Goal: Navigation & Orientation: Find specific page/section

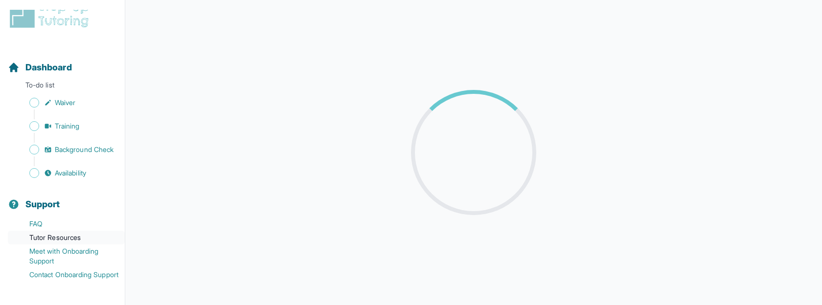
scroll to position [22, 0]
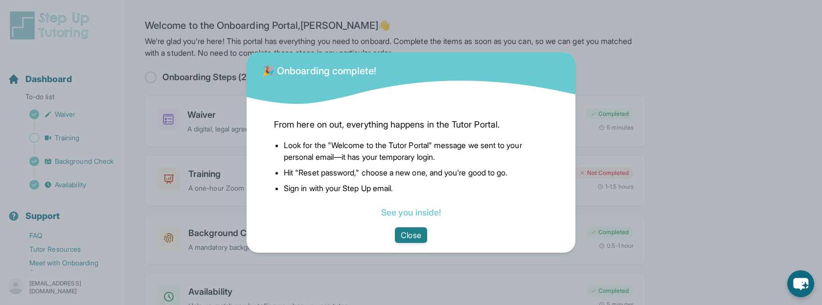
click at [399, 229] on button "Close" at bounding box center [411, 235] width 32 height 16
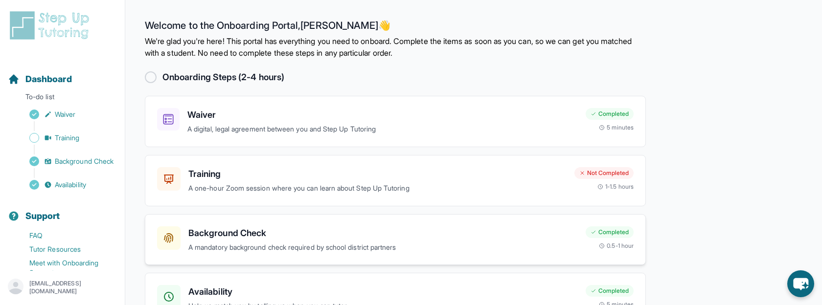
scroll to position [64, 0]
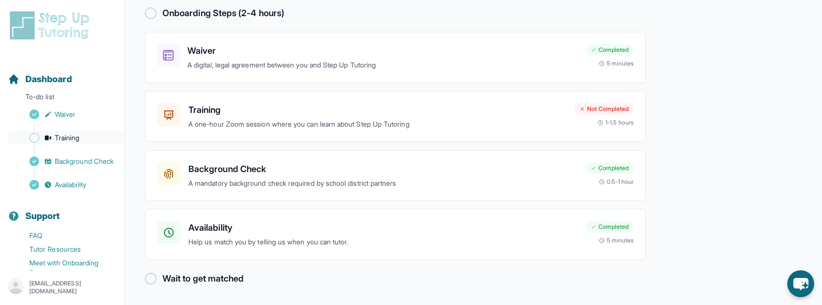
click at [105, 134] on link "Training" at bounding box center [66, 138] width 117 height 14
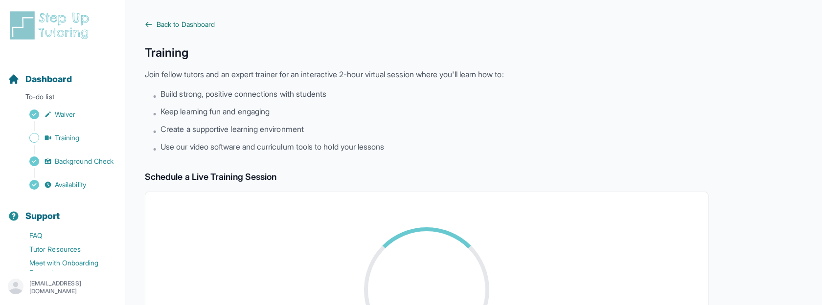
click at [181, 25] on span "Back to Dashboard" at bounding box center [186, 25] width 58 height 10
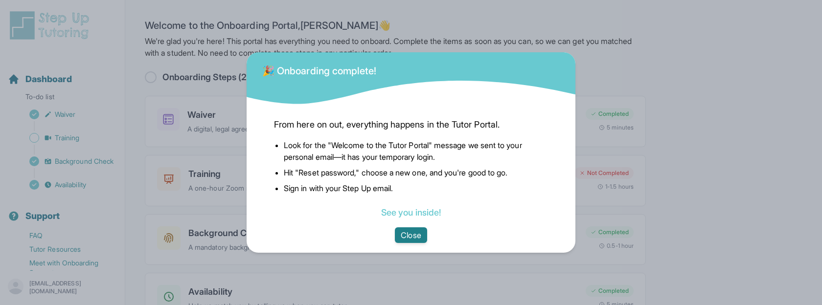
click at [413, 237] on button "Close" at bounding box center [411, 235] width 32 height 16
click at [406, 233] on button "Close" at bounding box center [411, 235] width 32 height 16
